Goal: Task Accomplishment & Management: Manage account settings

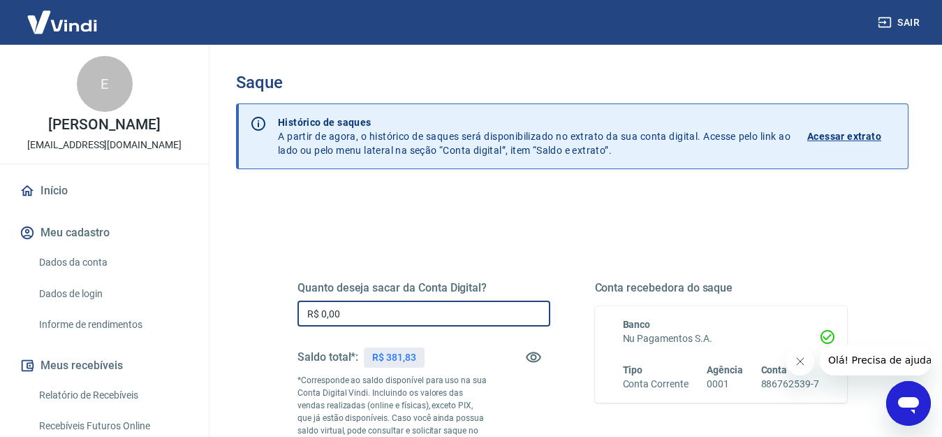
click at [340, 312] on input "R$ 0,00" at bounding box center [424, 313] width 253 height 26
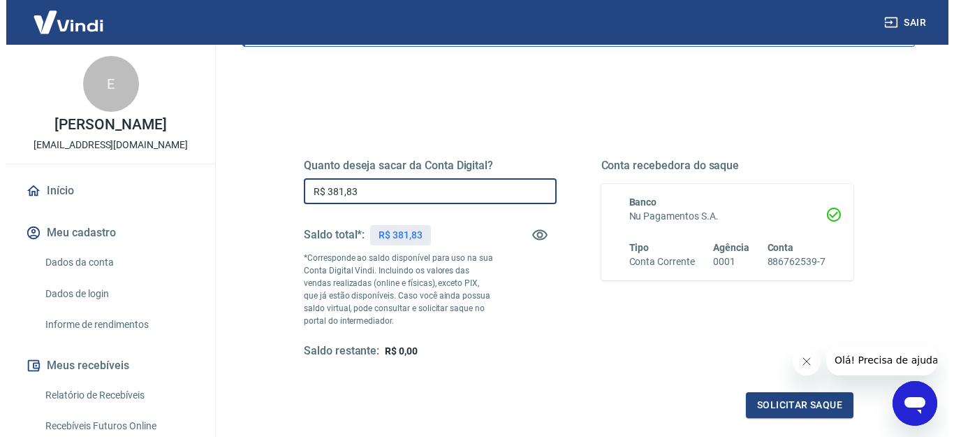
scroll to position [140, 0]
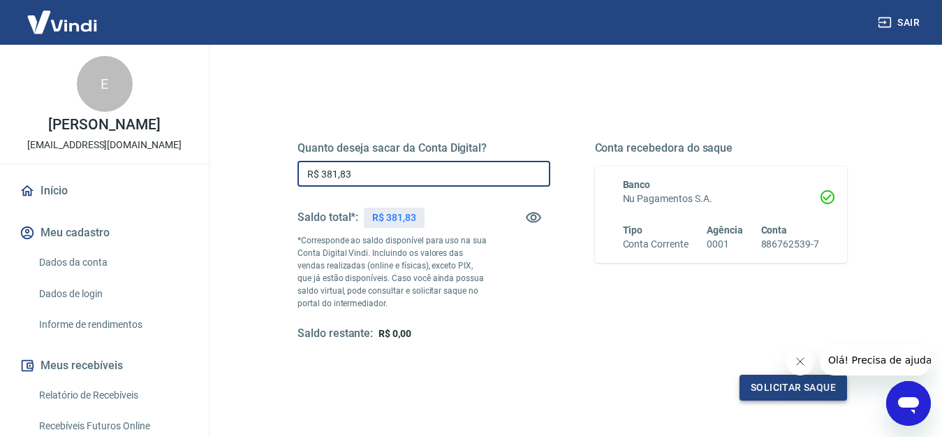
type input "R$ 381,83"
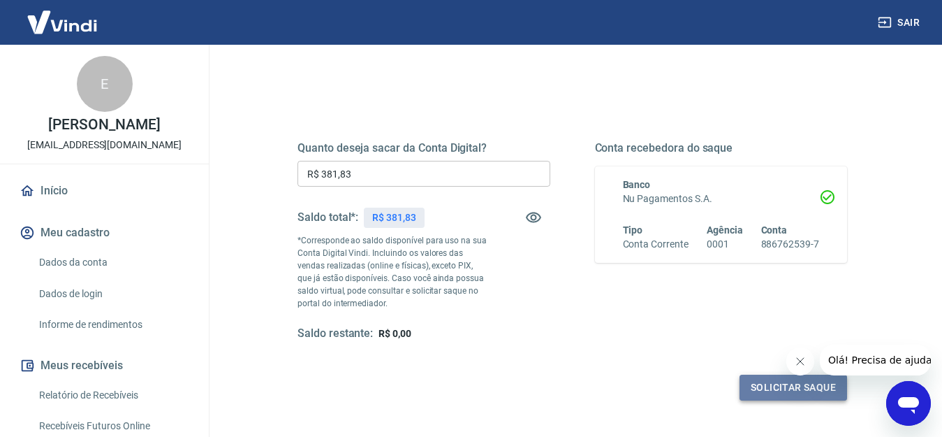
click at [787, 388] on button "Solicitar saque" at bounding box center [794, 387] width 108 height 26
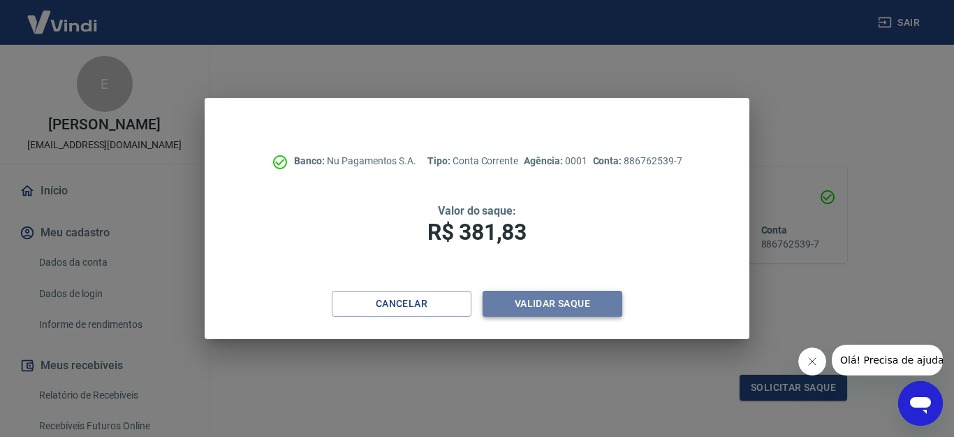
click at [566, 303] on button "Validar saque" at bounding box center [553, 304] width 140 height 26
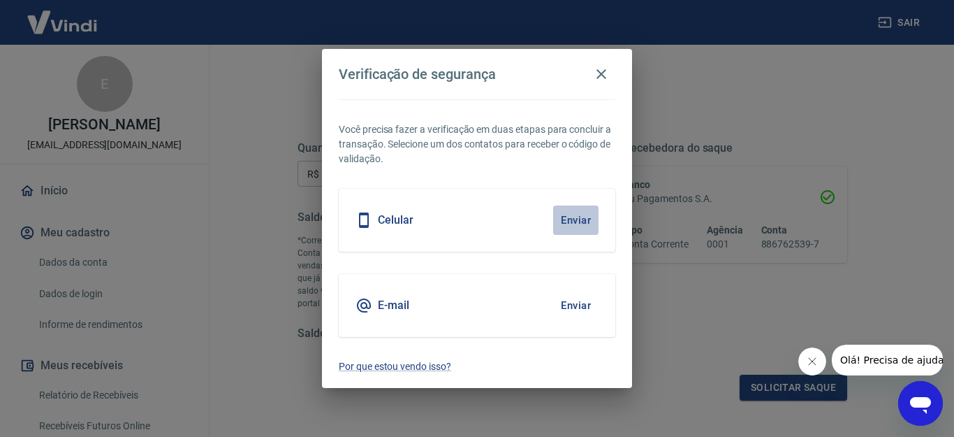
click at [575, 217] on button "Enviar" at bounding box center [575, 219] width 45 height 29
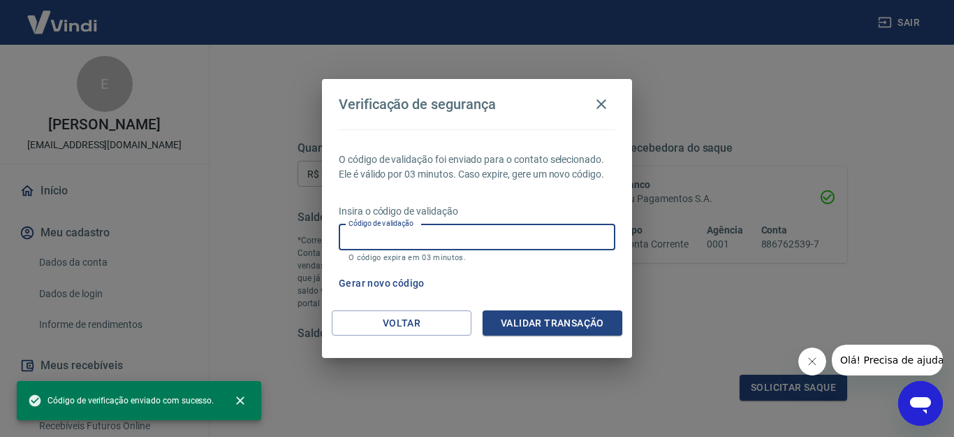
click at [357, 235] on input "Código de validação" at bounding box center [477, 237] width 277 height 26
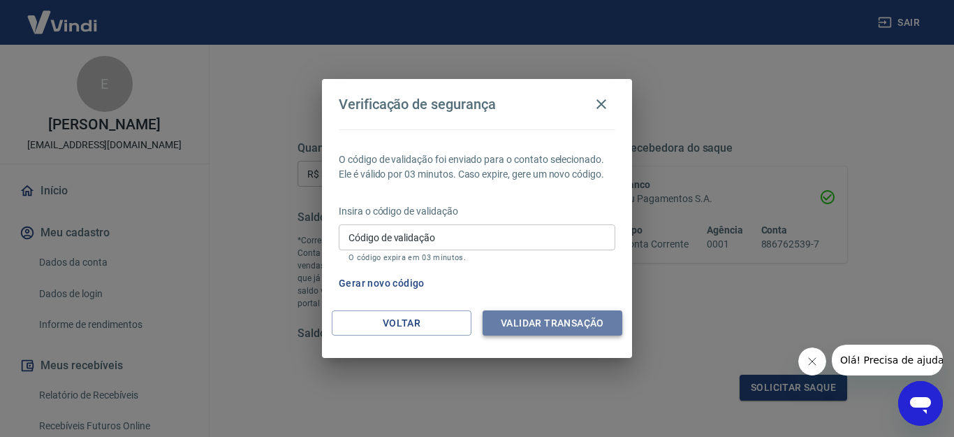
click at [553, 318] on button "Validar transação" at bounding box center [553, 323] width 140 height 26
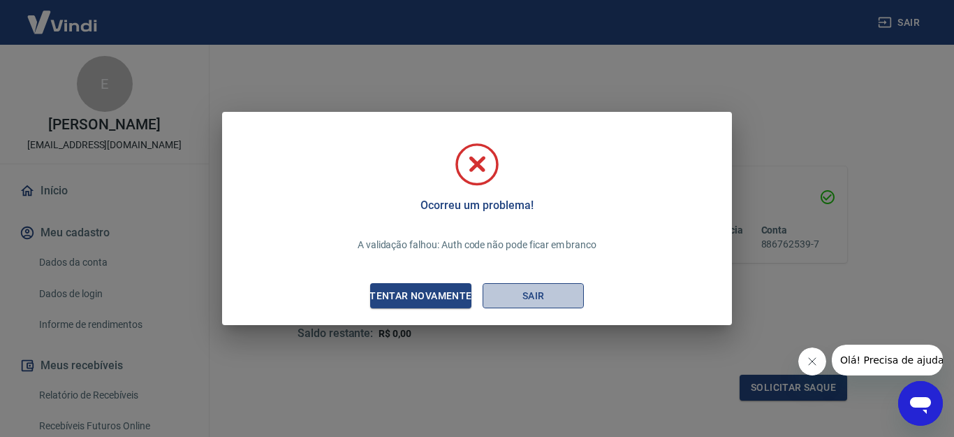
click at [530, 298] on button "Sair" at bounding box center [533, 296] width 101 height 26
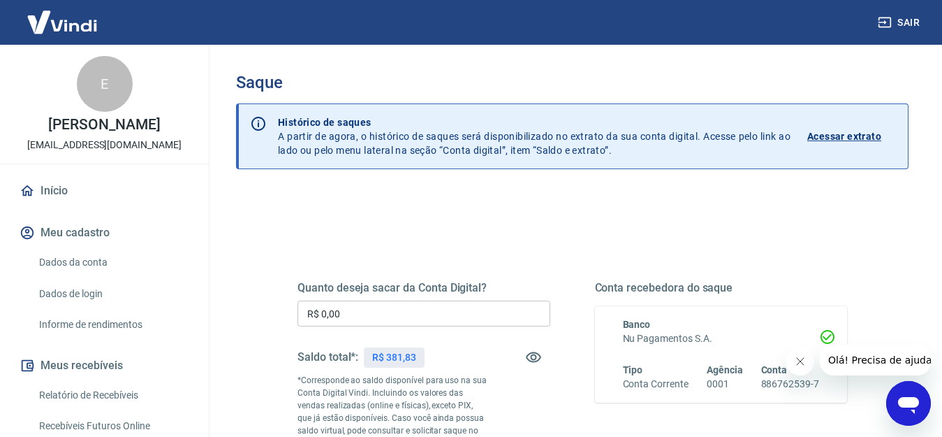
click at [363, 300] on div "Quanto deseja sacar da Conta Digital? R$ 0,00 ​ Saldo total*: R$ 381,83 *Corres…" at bounding box center [424, 381] width 253 height 200
click at [346, 318] on input "R$ 0,00" at bounding box center [424, 313] width 253 height 26
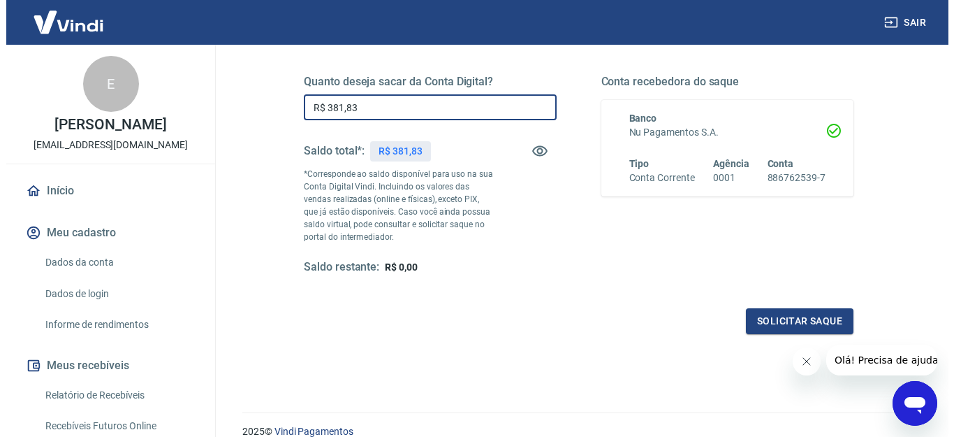
scroll to position [210, 0]
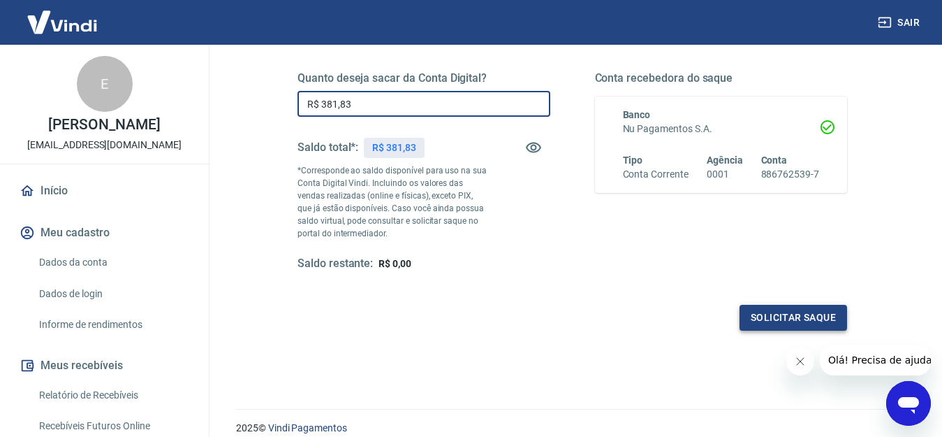
type input "R$ 381,83"
click at [804, 313] on button "Solicitar saque" at bounding box center [794, 318] width 108 height 26
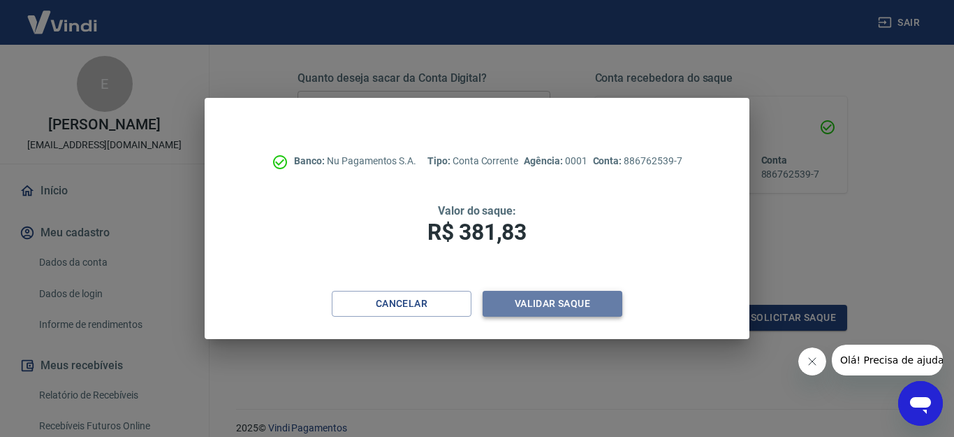
click at [549, 302] on button "Validar saque" at bounding box center [553, 304] width 140 height 26
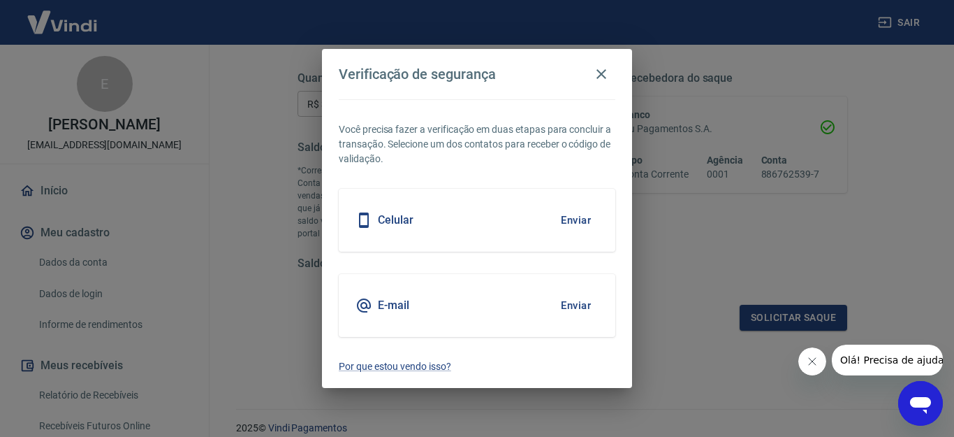
click at [576, 304] on button "Enviar" at bounding box center [575, 305] width 45 height 29
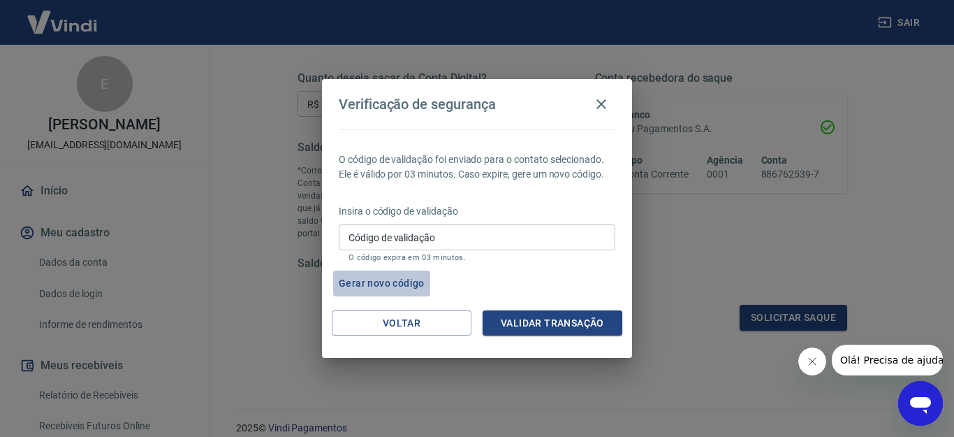
click at [413, 286] on button "Gerar novo código" at bounding box center [381, 283] width 97 height 26
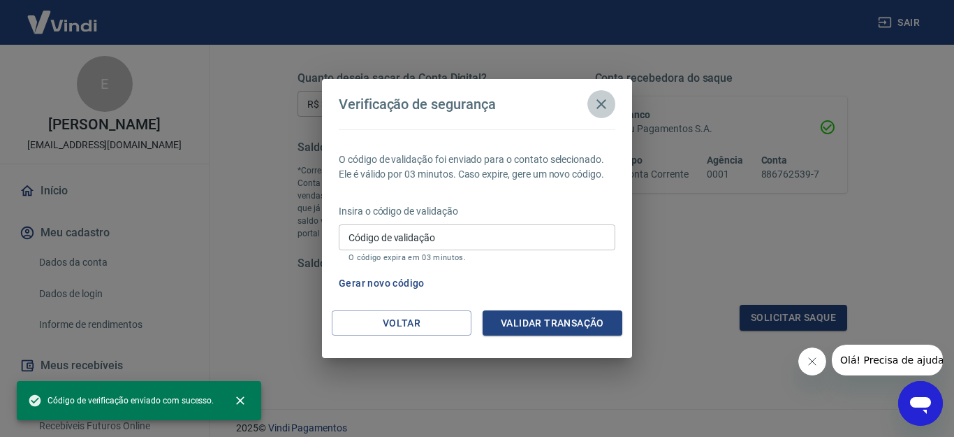
click at [601, 101] on icon "button" at bounding box center [601, 104] width 17 height 17
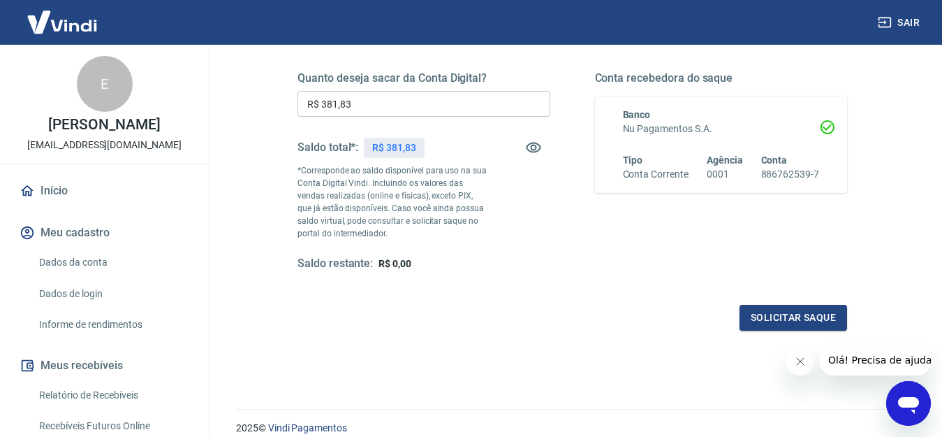
click at [416, 265] on div "Saldo restante: R$ 0,00" at bounding box center [424, 263] width 253 height 15
click at [778, 318] on button "Solicitar saque" at bounding box center [794, 318] width 108 height 26
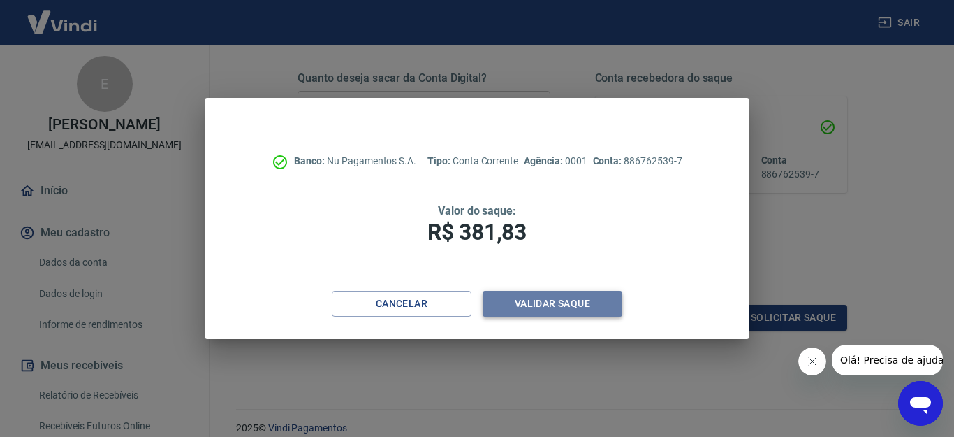
click at [564, 301] on button "Validar saque" at bounding box center [553, 304] width 140 height 26
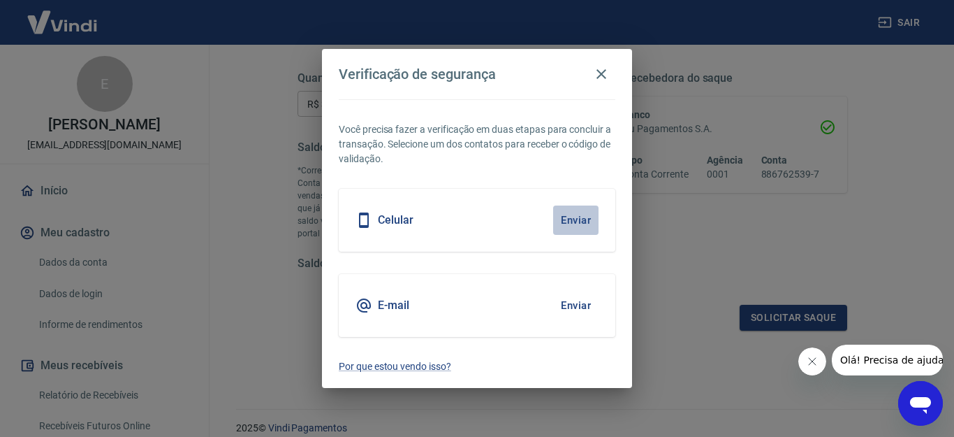
click at [576, 217] on button "Enviar" at bounding box center [575, 219] width 45 height 29
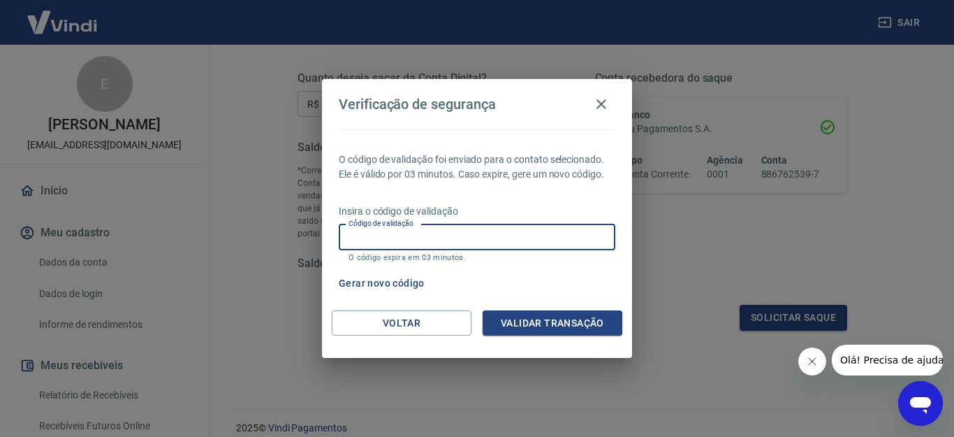
click at [360, 233] on div "Código de validação Código de validação O código expira em 03 minutos." at bounding box center [477, 243] width 277 height 38
type input "649469"
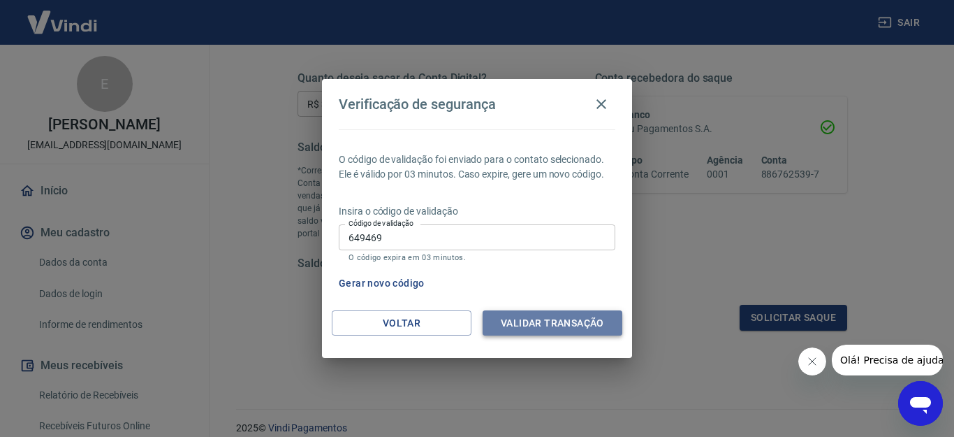
click at [541, 316] on button "Validar transação" at bounding box center [553, 323] width 140 height 26
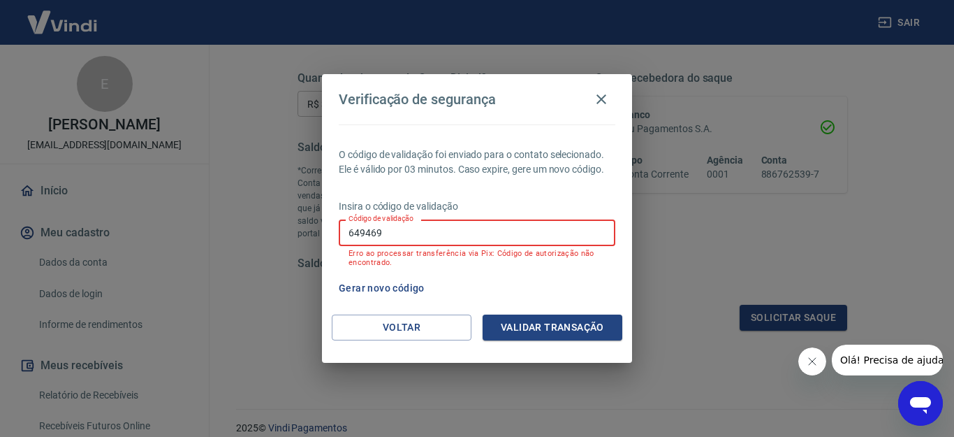
drag, startPoint x: 402, startPoint y: 233, endPoint x: 311, endPoint y: 246, distance: 91.7
click at [311, 246] on div "Verificação de segurança O código de validação foi enviado para o contato selec…" at bounding box center [477, 218] width 954 height 437
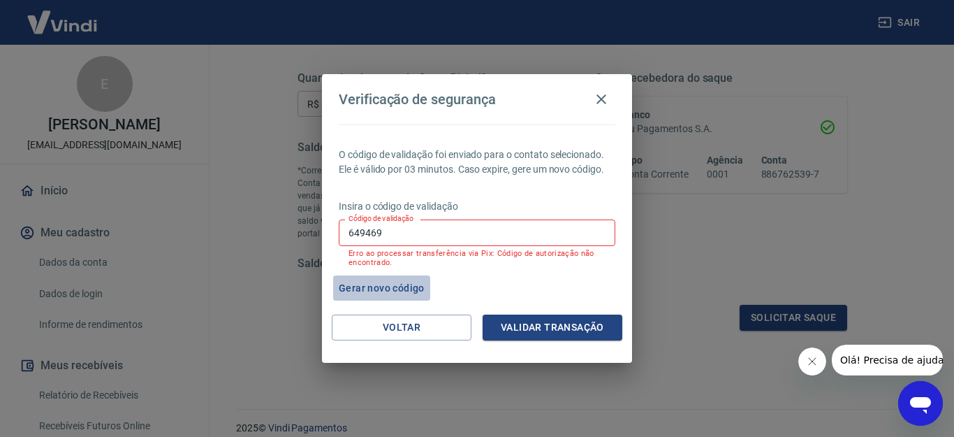
click at [372, 284] on button "Gerar novo código" at bounding box center [381, 288] width 97 height 26
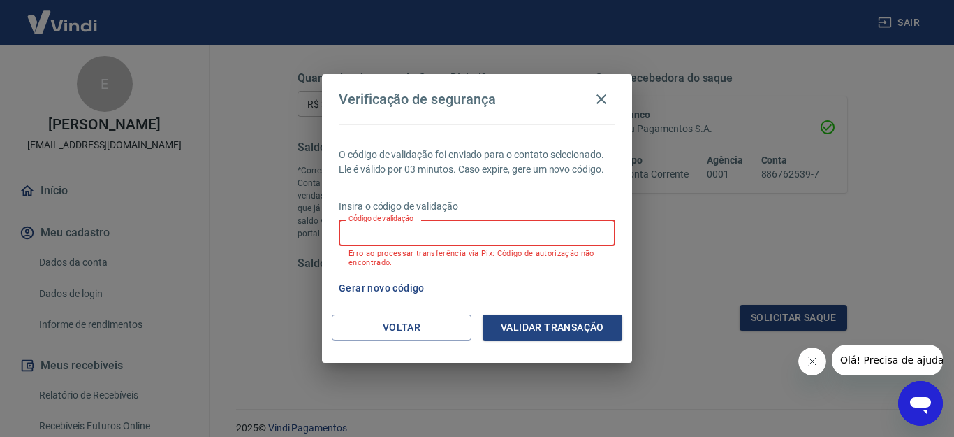
click at [402, 284] on button "Gerar novo código" at bounding box center [381, 288] width 97 height 26
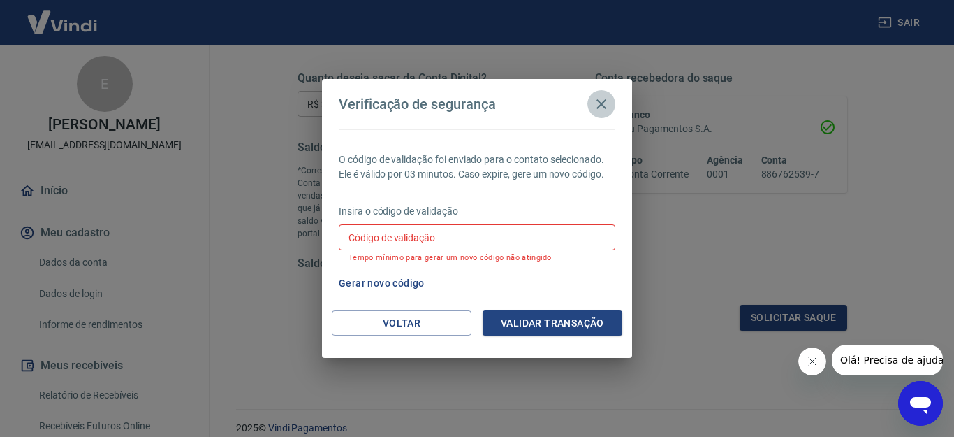
click at [599, 102] on icon "button" at bounding box center [602, 104] width 10 height 10
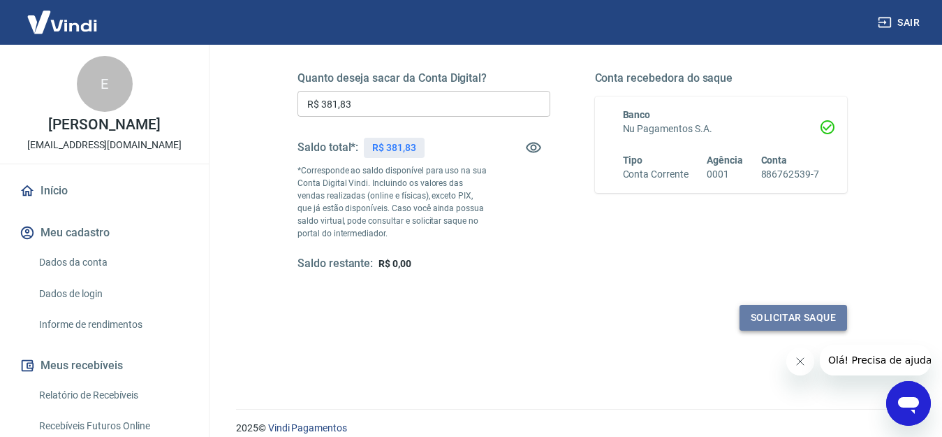
click at [785, 316] on button "Solicitar saque" at bounding box center [794, 318] width 108 height 26
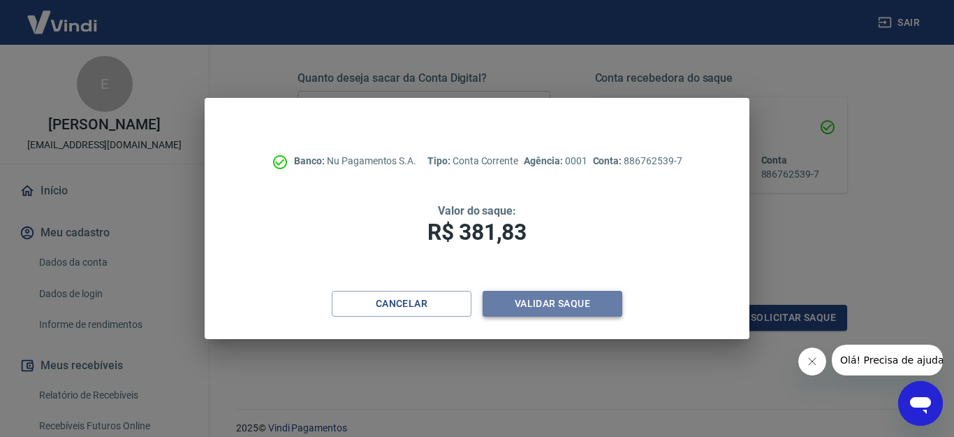
click at [581, 300] on button "Validar saque" at bounding box center [553, 304] width 140 height 26
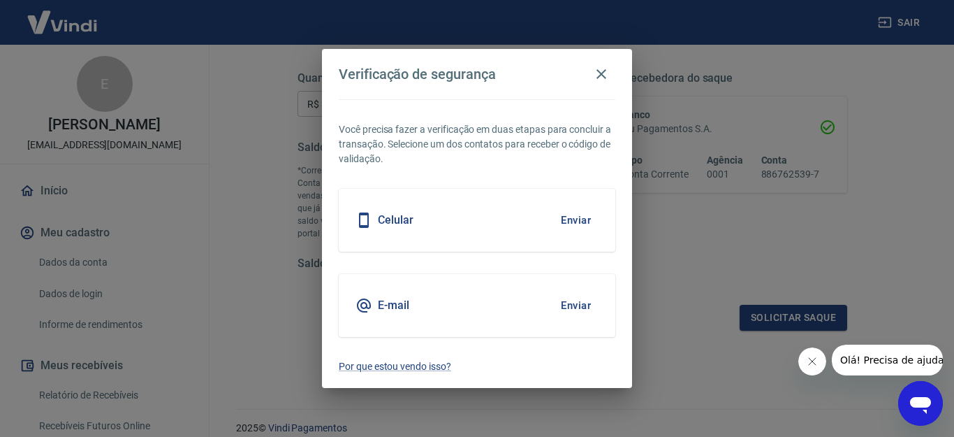
click at [575, 305] on button "Enviar" at bounding box center [575, 305] width 45 height 29
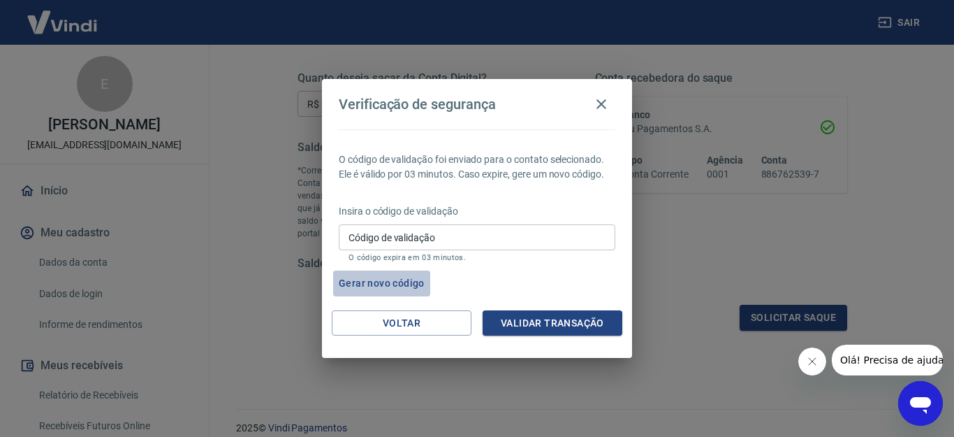
click at [374, 280] on button "Gerar novo código" at bounding box center [381, 283] width 97 height 26
click at [599, 103] on icon "button" at bounding box center [601, 104] width 17 height 17
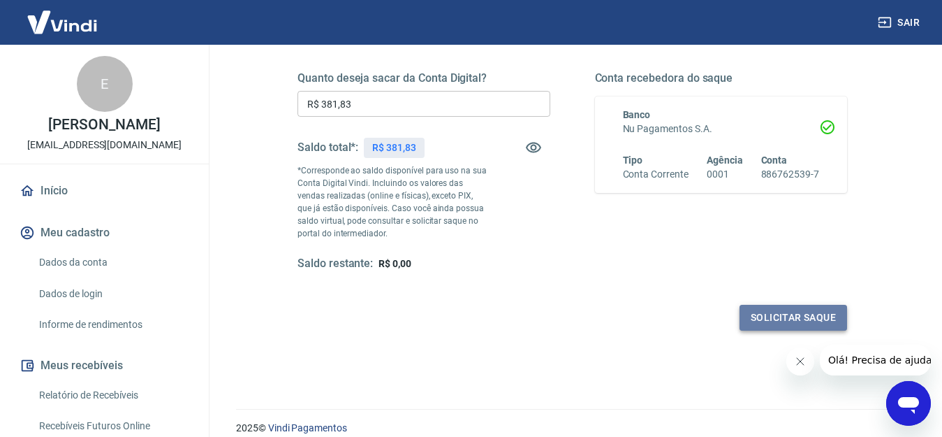
click at [775, 314] on button "Solicitar saque" at bounding box center [794, 318] width 108 height 26
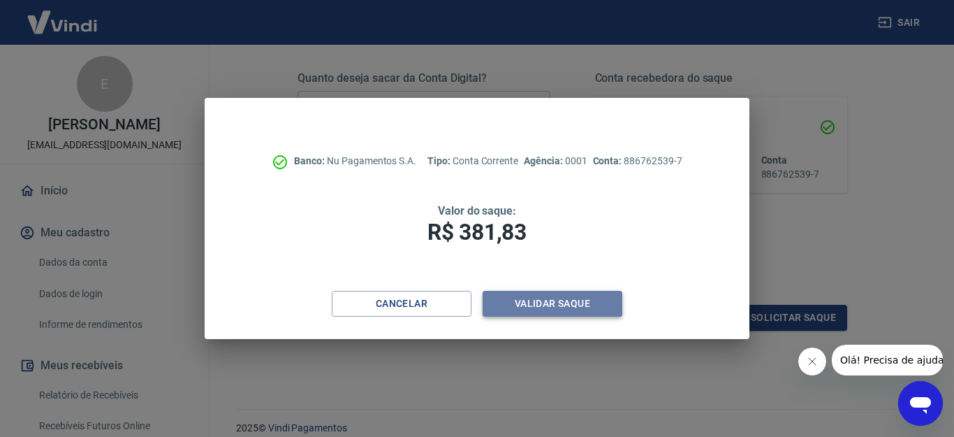
click at [540, 304] on button "Validar saque" at bounding box center [553, 304] width 140 height 26
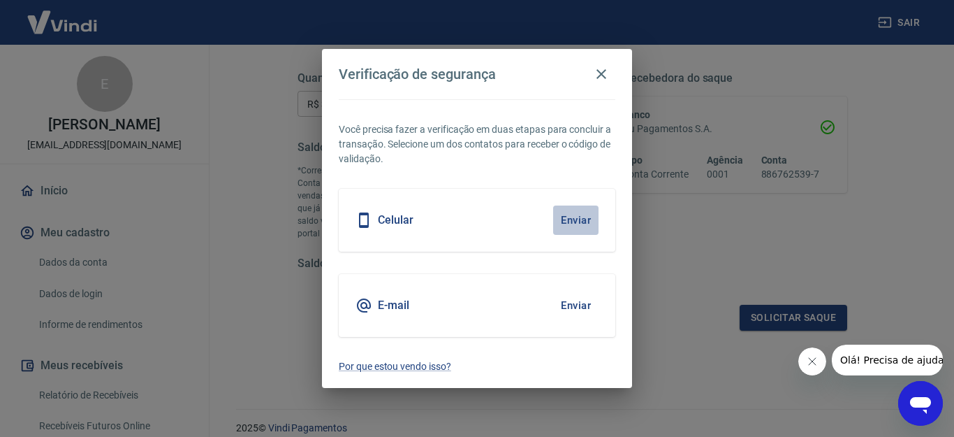
click at [582, 217] on button "Enviar" at bounding box center [575, 219] width 45 height 29
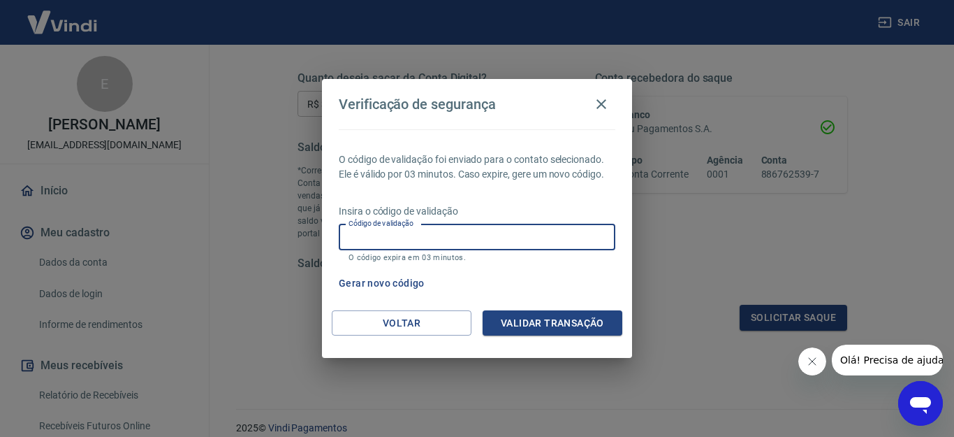
click at [397, 231] on input "Código de validação" at bounding box center [477, 237] width 277 height 26
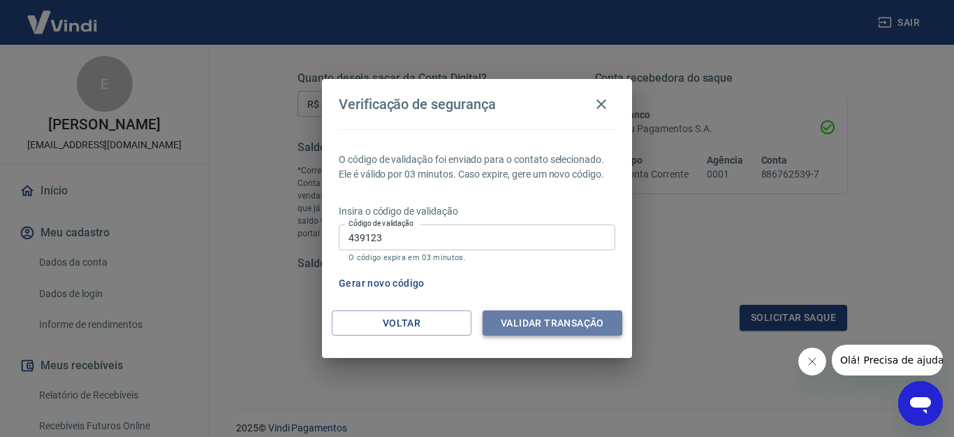
click at [536, 322] on button "Validar transação" at bounding box center [553, 323] width 140 height 26
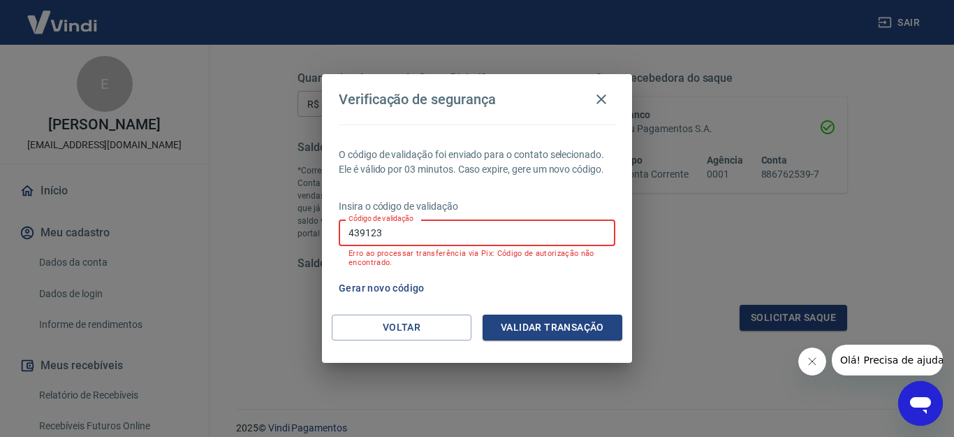
drag, startPoint x: 383, startPoint y: 228, endPoint x: 296, endPoint y: 236, distance: 87.0
click at [296, 236] on div "Verificação de segurança O código de validação foi enviado para o contato selec…" at bounding box center [477, 218] width 954 height 437
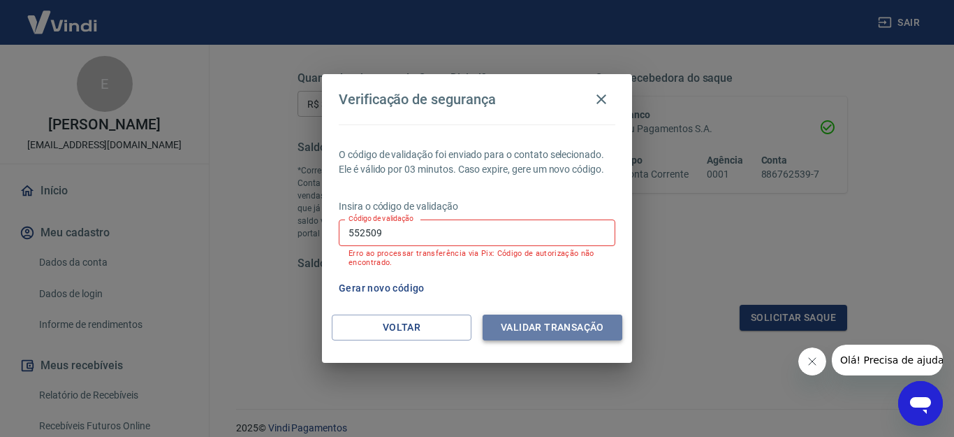
click at [546, 319] on button "Validar transação" at bounding box center [553, 327] width 140 height 26
click at [539, 327] on button "Validar transação" at bounding box center [553, 327] width 140 height 26
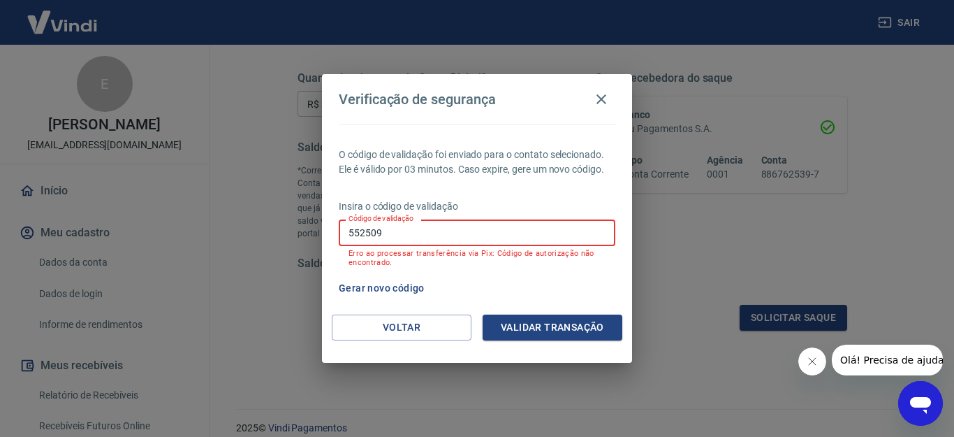
drag, startPoint x: 411, startPoint y: 230, endPoint x: 266, endPoint y: 238, distance: 145.5
click at [268, 238] on div "Verificação de segurança O código de validação foi enviado para o contato selec…" at bounding box center [477, 218] width 954 height 437
type input "534613"
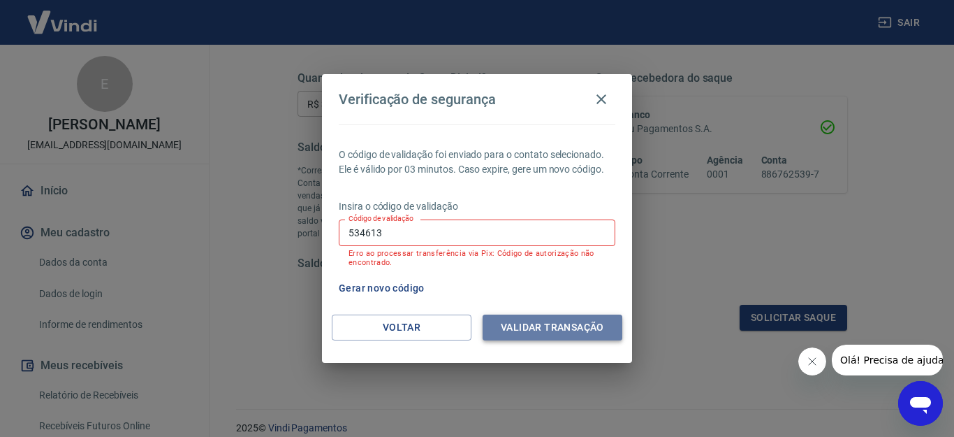
click at [584, 324] on button "Validar transação" at bounding box center [553, 327] width 140 height 26
click at [559, 321] on button "Validar transação" at bounding box center [553, 327] width 140 height 26
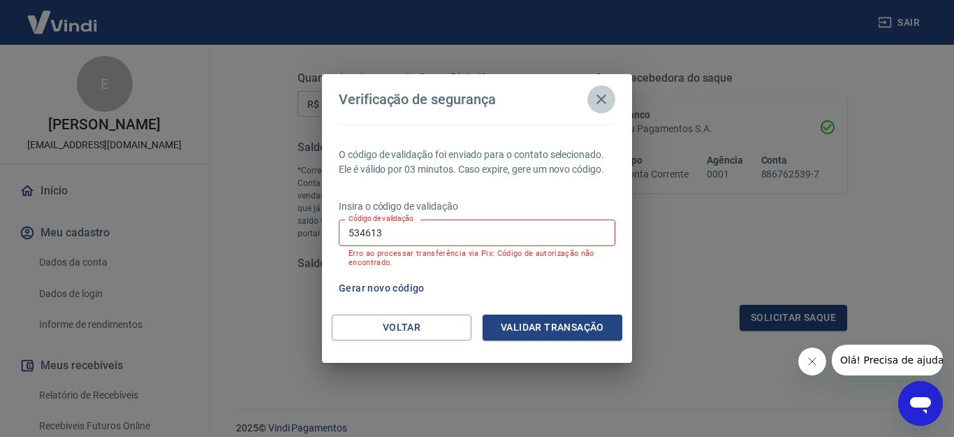
click at [599, 97] on icon "button" at bounding box center [602, 99] width 10 height 10
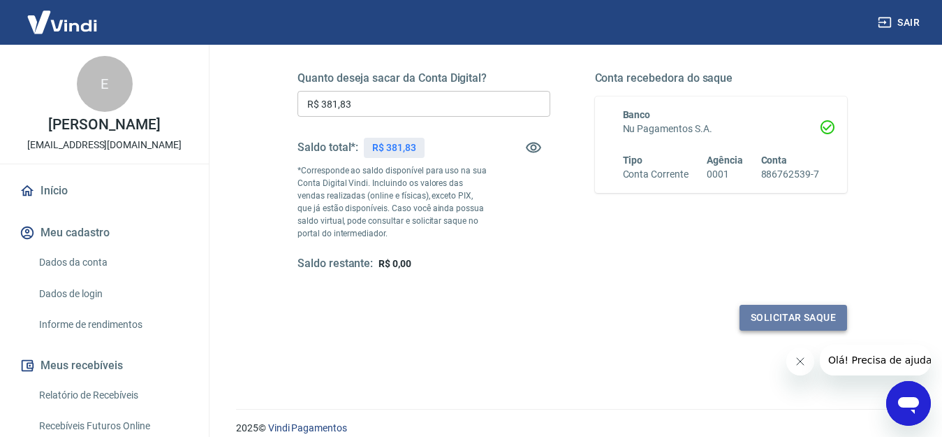
click at [803, 314] on button "Solicitar saque" at bounding box center [794, 318] width 108 height 26
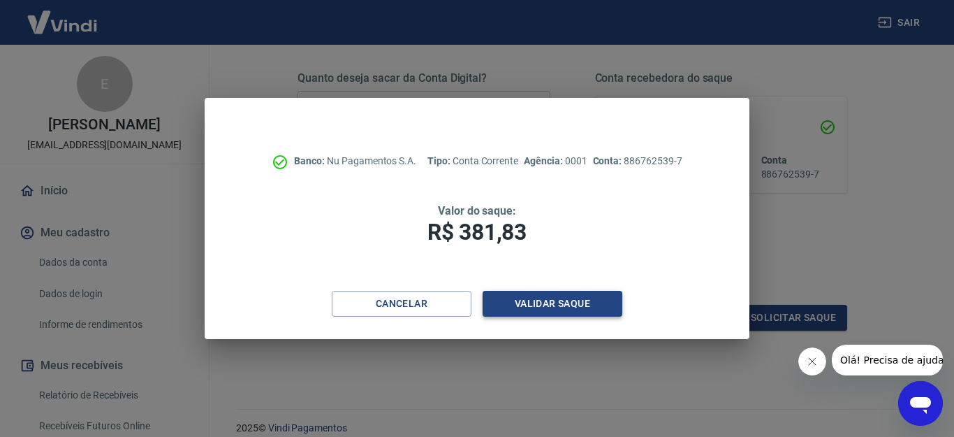
click at [541, 298] on button "Validar saque" at bounding box center [553, 304] width 140 height 26
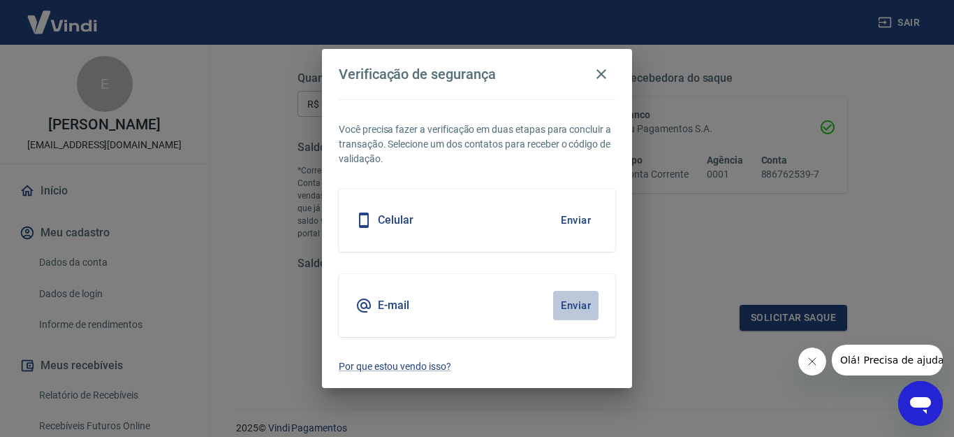
click at [579, 305] on button "Enviar" at bounding box center [575, 305] width 45 height 29
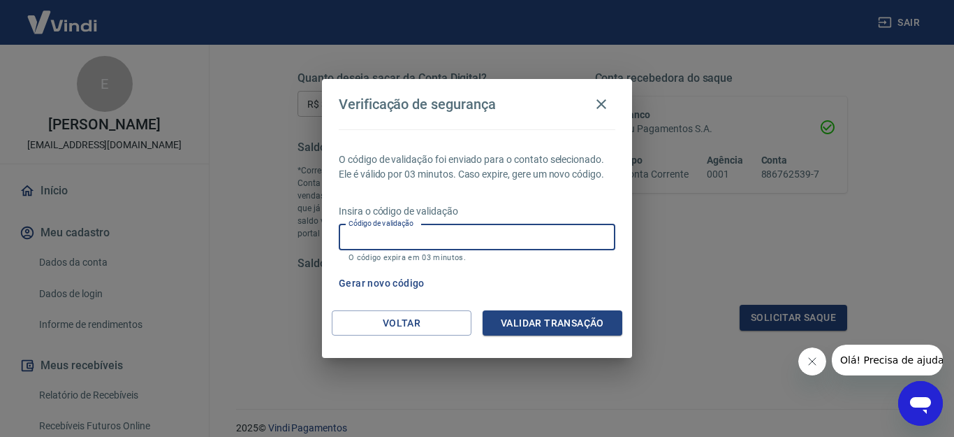
click at [378, 239] on input "Código de validação" at bounding box center [477, 237] width 277 height 26
type input "439123"
click at [568, 321] on button "Validar transação" at bounding box center [553, 323] width 140 height 26
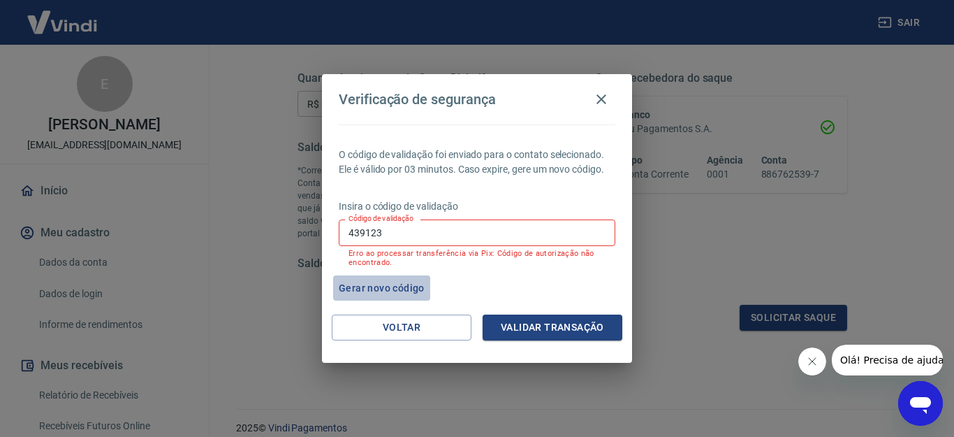
click at [370, 286] on button "Gerar novo código" at bounding box center [381, 288] width 97 height 26
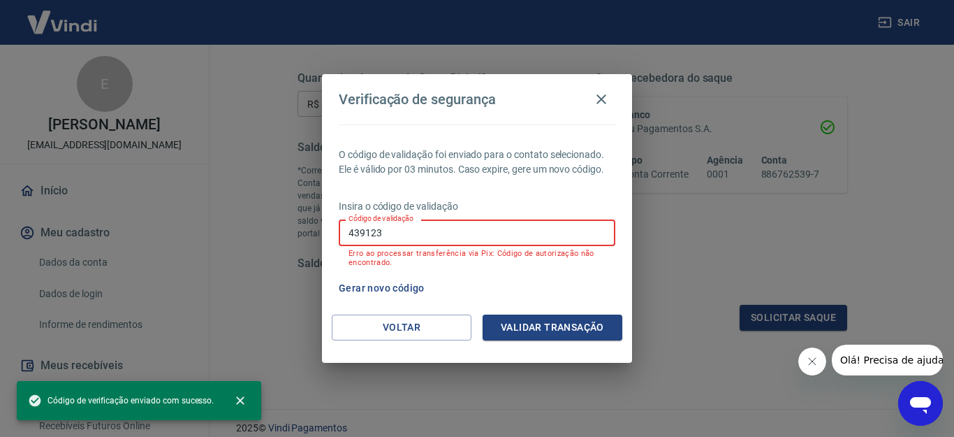
drag, startPoint x: 393, startPoint y: 232, endPoint x: 286, endPoint y: 250, distance: 109.1
click at [286, 250] on div "Verificação de segurança O código de validação foi enviado para o contato selec…" at bounding box center [477, 218] width 954 height 437
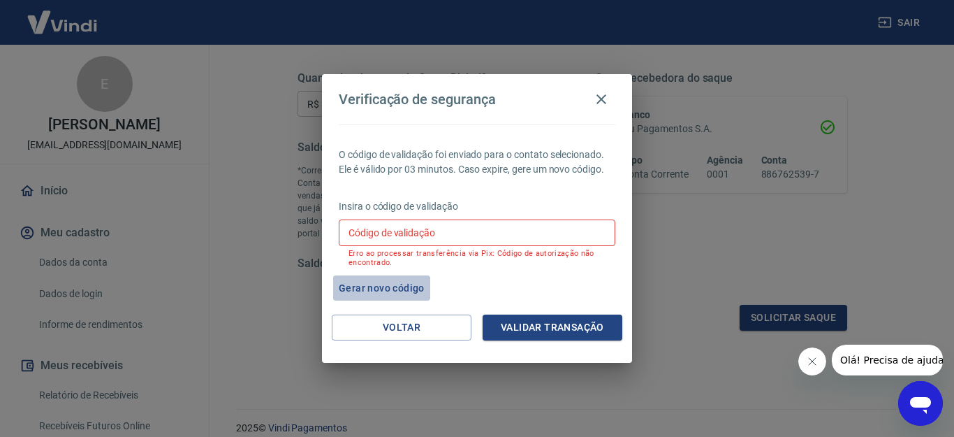
click at [381, 284] on button "Gerar novo código" at bounding box center [381, 288] width 97 height 26
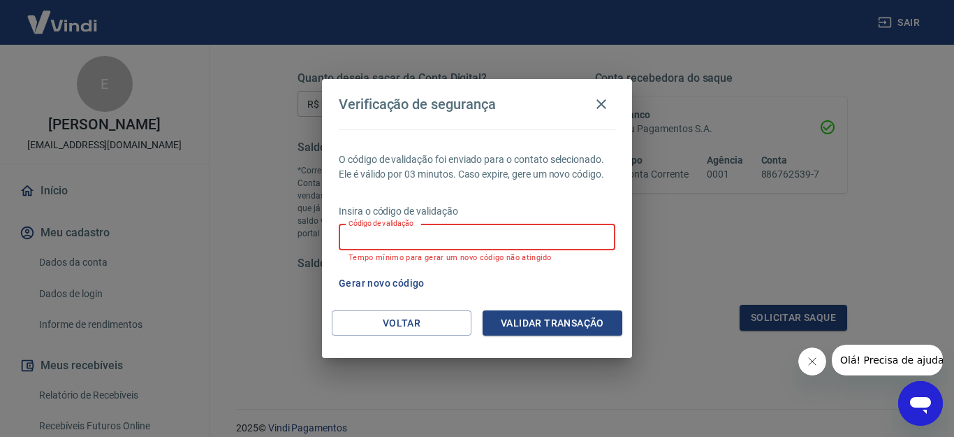
click at [351, 237] on input "Código de validação" at bounding box center [477, 237] width 277 height 26
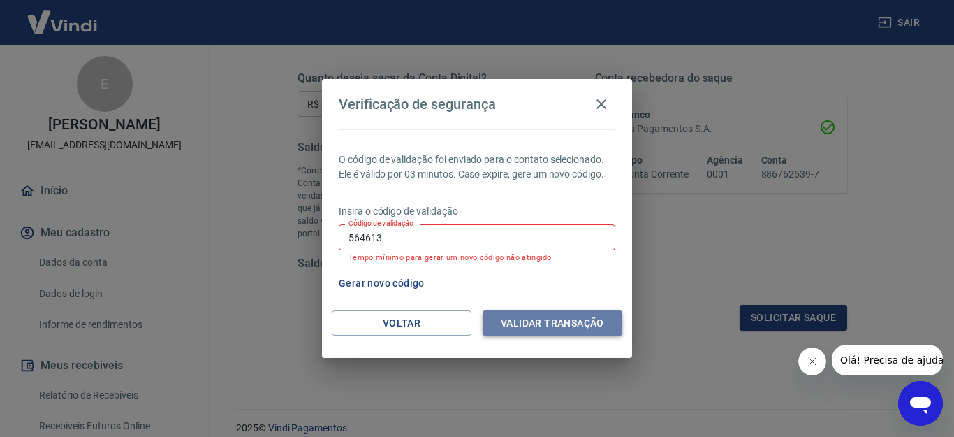
click at [582, 318] on button "Validar transação" at bounding box center [553, 323] width 140 height 26
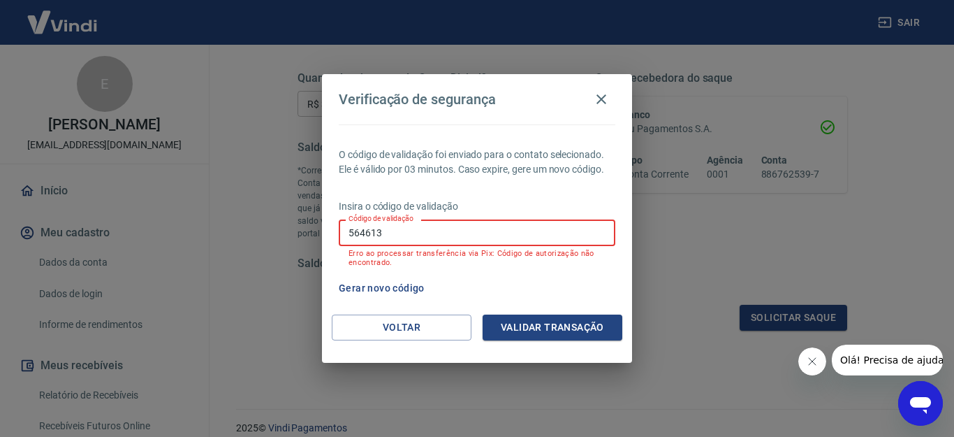
drag, startPoint x: 395, startPoint y: 233, endPoint x: 272, endPoint y: 258, distance: 126.3
click at [272, 258] on div "Verificação de segurança O código de validação foi enviado para o contato selec…" at bounding box center [477, 218] width 954 height 437
type input "947575"
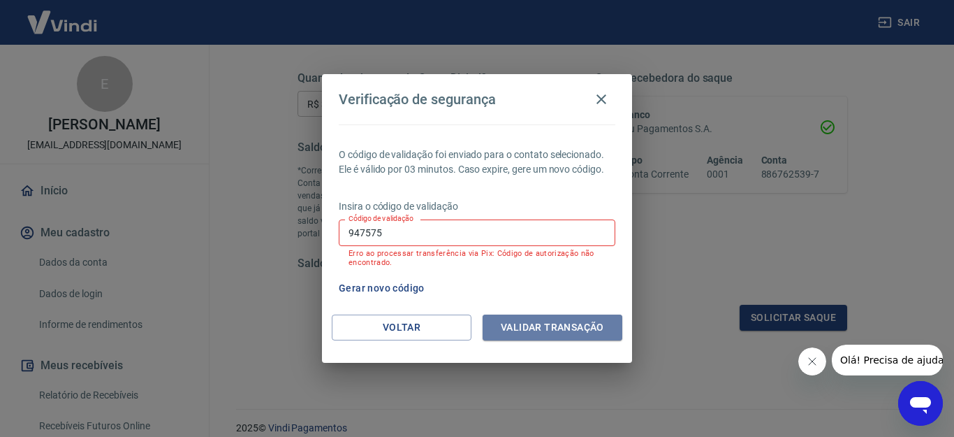
click at [546, 327] on button "Validar transação" at bounding box center [553, 327] width 140 height 26
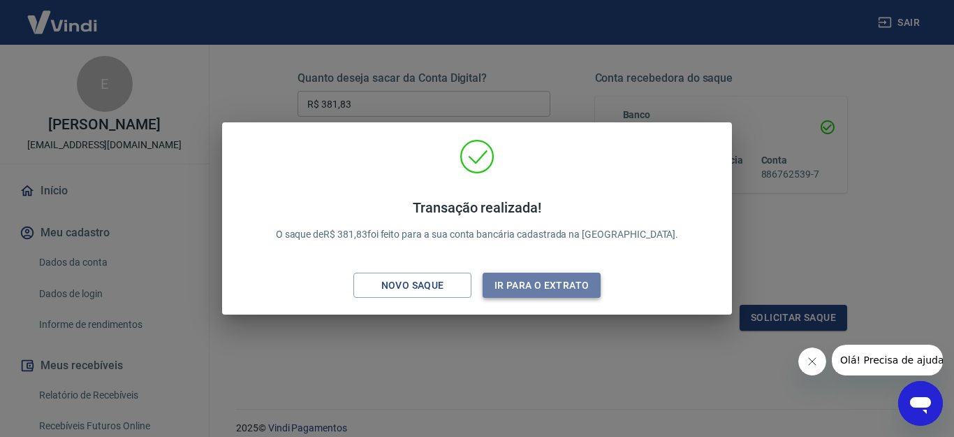
click at [542, 284] on button "Ir para o extrato" at bounding box center [542, 285] width 118 height 26
